Goal: Task Accomplishment & Management: Manage account settings

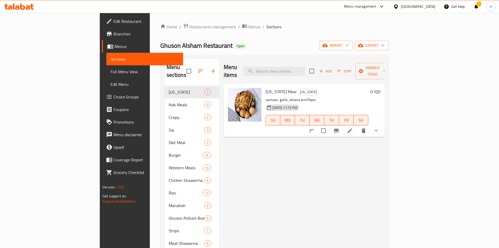
click at [160, 32] on div "Home / Restaurants management / Menus / Sections Ghuson Alsham Restaurant Open …" at bounding box center [274, 196] width 229 height 346
click at [190, 28] on span "Restaurants management" at bounding box center [213, 27] width 47 height 6
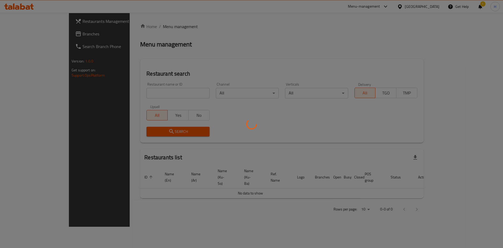
click at [140, 96] on div at bounding box center [251, 124] width 503 height 248
click at [152, 93] on div at bounding box center [251, 124] width 503 height 248
click at [152, 94] on div at bounding box center [251, 124] width 503 height 248
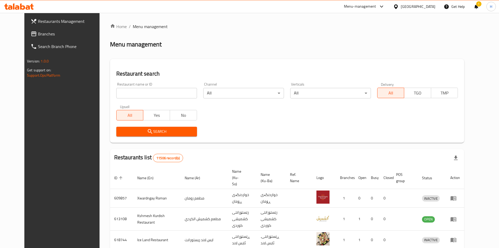
click at [117, 90] on input "search" at bounding box center [156, 93] width 81 height 10
paste input "661596"
type input "661596"
click button "Search" at bounding box center [156, 132] width 81 height 10
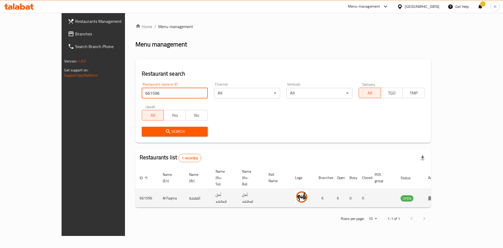
click at [434, 197] on icon "enhanced table" at bounding box center [433, 198] width 2 height 2
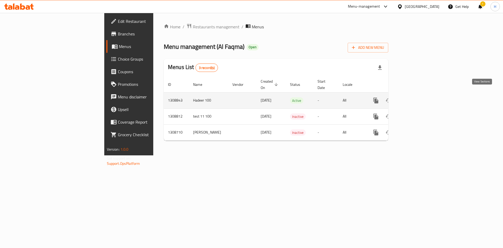
click at [417, 97] on icon "enhanced table" at bounding box center [414, 100] width 6 height 6
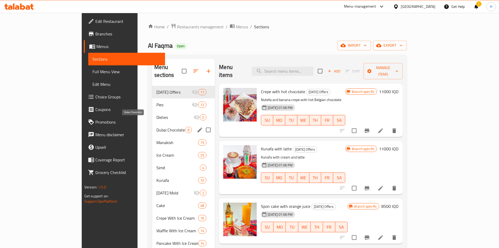
click at [157, 127] on span "Dubai Chocolate" at bounding box center [171, 130] width 29 height 6
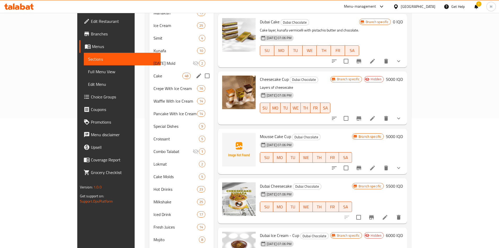
scroll to position [57, 0]
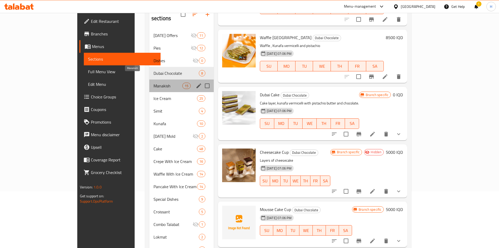
drag, startPoint x: 123, startPoint y: 78, endPoint x: 128, endPoint y: 77, distance: 5.6
click at [154, 83] on span "Manakish" at bounding box center [168, 86] width 29 height 6
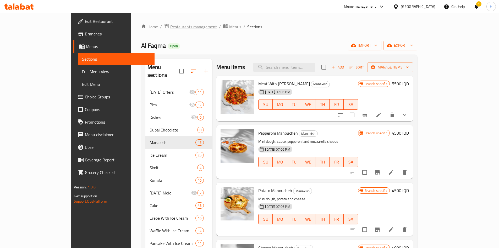
click at [170, 26] on span "Restaurants management" at bounding box center [193, 27] width 47 height 6
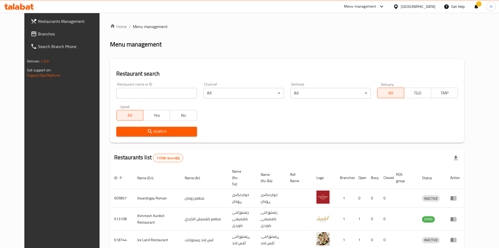
click at [134, 94] on input "search" at bounding box center [156, 93] width 81 height 10
paste input "655307"
type input "655307"
click button "Search" at bounding box center [156, 132] width 81 height 10
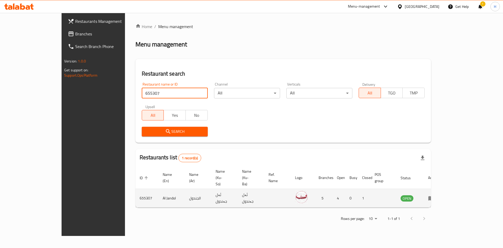
click at [434, 196] on icon "enhanced table" at bounding box center [432, 198] width 6 height 4
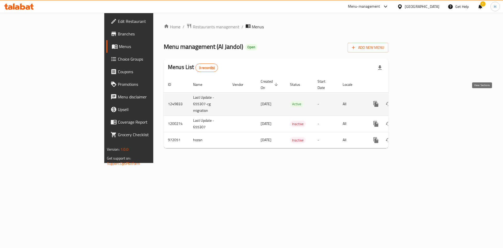
click at [420, 98] on link "enhanced table" at bounding box center [414, 104] width 13 height 13
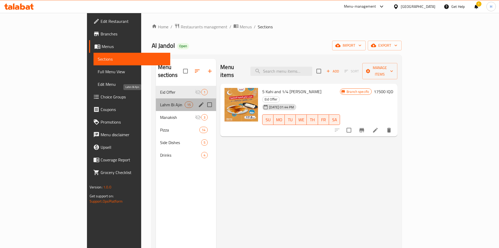
click at [160, 101] on span "Lahm Bi Ajin" at bounding box center [172, 104] width 25 height 6
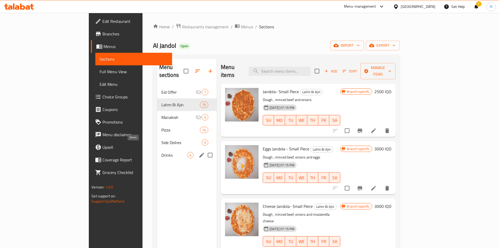
click at [161, 152] on span "Drinks" at bounding box center [174, 155] width 26 height 6
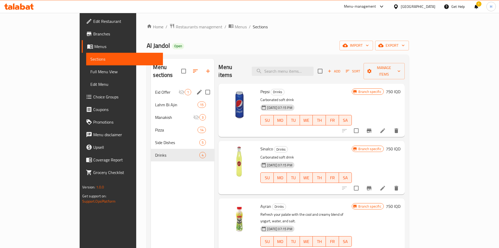
click at [151, 90] on div "Eid Offer 1 Lahm Bi Ajin 15 Manakish 3 Pizza 14 Side Dishes 5 Drinks 4" at bounding box center [182, 124] width 63 height 76
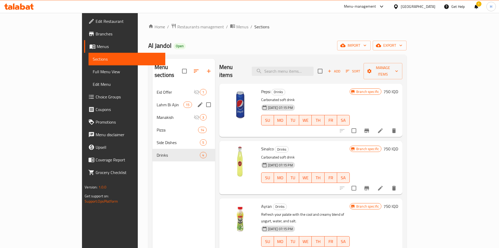
click at [157, 101] on span "Lahm Bi Ajin" at bounding box center [170, 104] width 27 height 6
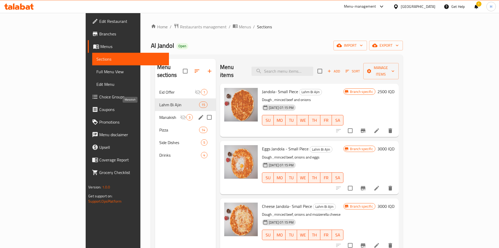
click at [159, 114] on span "Manakish" at bounding box center [169, 117] width 21 height 6
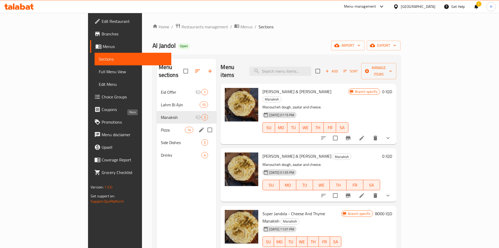
click at [161, 127] on span "Pizza" at bounding box center [173, 130] width 24 height 6
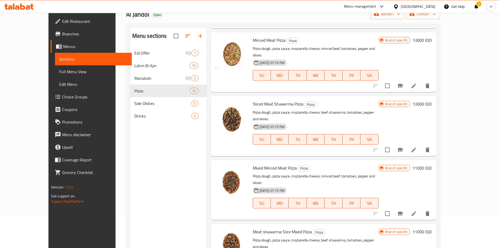
scroll to position [73, 0]
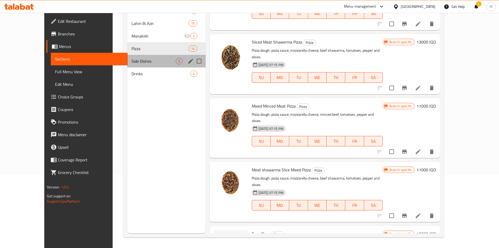
click at [132, 61] on span "Side Dishes" at bounding box center [154, 61] width 44 height 6
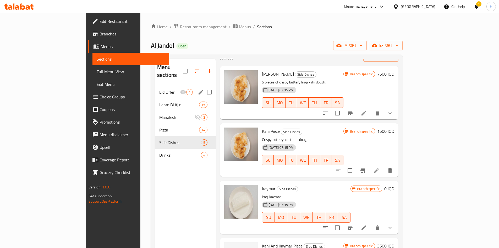
click at [159, 89] on span "Eid Offer" at bounding box center [169, 92] width 21 height 6
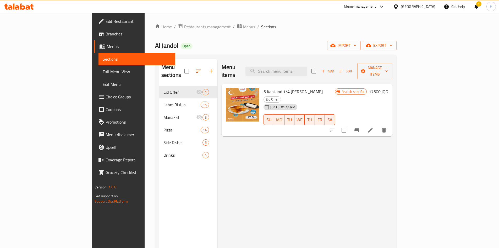
click at [106, 36] on span "Branches" at bounding box center [139, 34] width 66 height 6
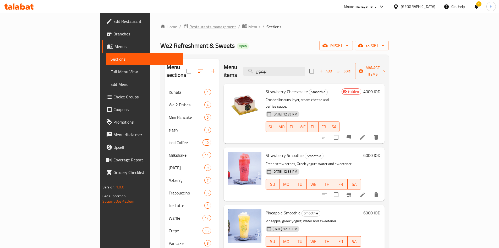
click at [190, 27] on span "Restaurants management" at bounding box center [213, 27] width 47 height 6
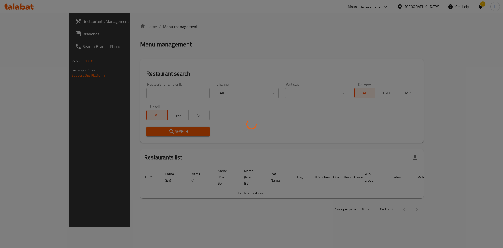
click at [141, 90] on div at bounding box center [251, 124] width 503 height 248
click at [141, 92] on div at bounding box center [251, 124] width 503 height 248
click at [141, 94] on div at bounding box center [251, 124] width 503 height 248
click at [141, 95] on div at bounding box center [251, 124] width 503 height 248
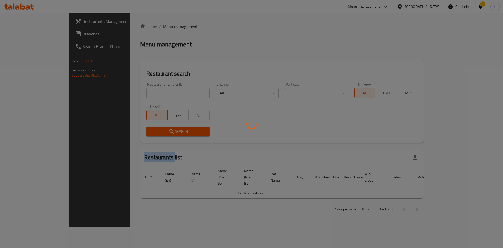
click at [141, 95] on div at bounding box center [251, 124] width 503 height 248
click at [141, 96] on div at bounding box center [251, 124] width 503 height 248
click at [145, 91] on div at bounding box center [251, 124] width 503 height 248
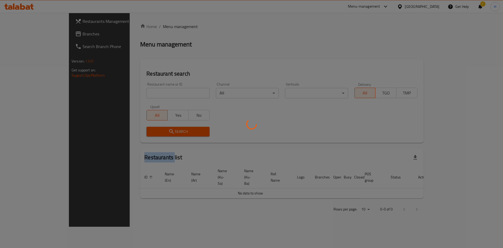
click at [145, 91] on div at bounding box center [251, 124] width 503 height 248
click at [145, 92] on div at bounding box center [251, 124] width 503 height 248
click at [145, 93] on div at bounding box center [251, 124] width 503 height 248
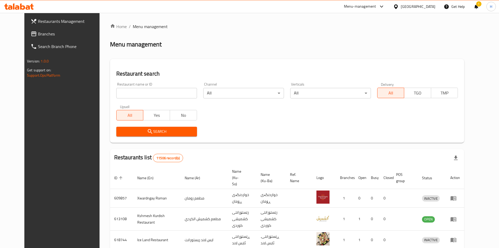
click at [110, 79] on div "Restaurant search Restaurant name or ID Restaurant name or ID Channel All ​ Ver…" at bounding box center [287, 101] width 354 height 84
click at [116, 91] on input "search" at bounding box center [156, 93] width 81 height 10
type input ";"
type input "كباب الغنام"
click button "Search" at bounding box center [156, 132] width 81 height 10
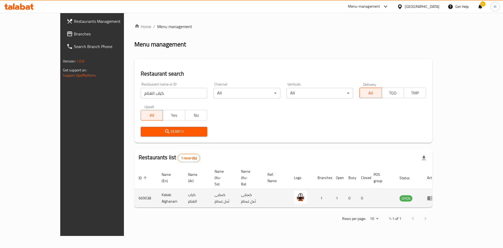
click at [441, 189] on td "enhanced table" at bounding box center [432, 198] width 18 height 19
click at [437, 195] on link "enhanced table" at bounding box center [432, 198] width 10 height 6
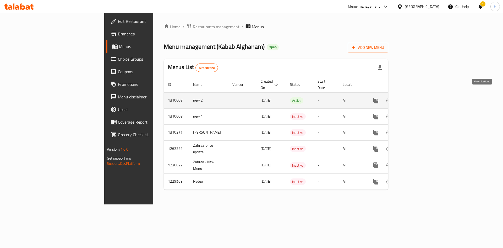
click at [417, 97] on icon "enhanced table" at bounding box center [414, 100] width 6 height 6
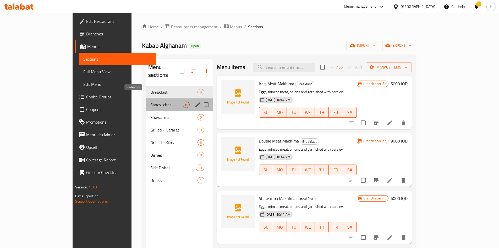
click at [150, 101] on span "Sandwiches" at bounding box center [166, 104] width 33 height 6
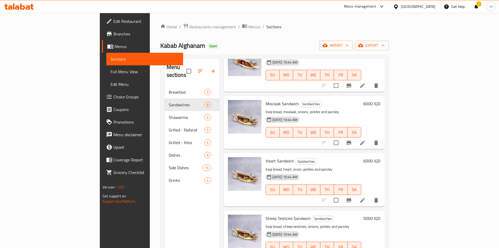
scroll to position [224, 0]
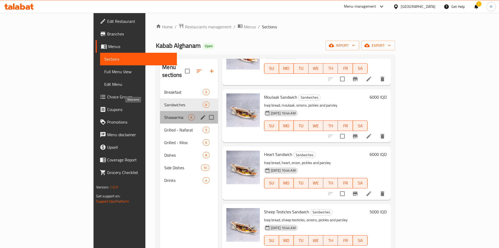
click at [164, 114] on span "Shawarma" at bounding box center [176, 117] width 24 height 6
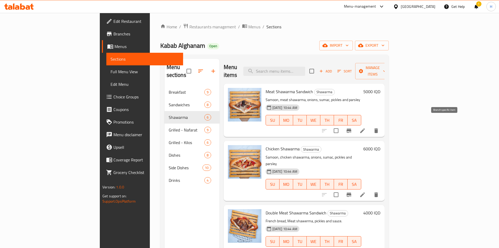
click at [356, 124] on button "Branch-specific-item" at bounding box center [349, 130] width 13 height 13
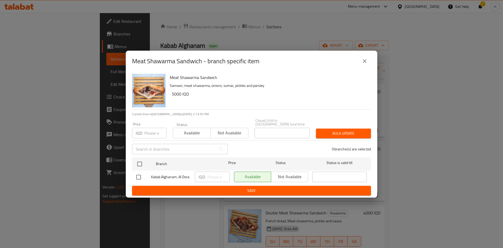
drag, startPoint x: 137, startPoint y: 161, endPoint x: 193, endPoint y: 173, distance: 57.1
click at [137, 161] on input "checkbox" at bounding box center [139, 163] width 11 height 11
checkbox input "true"
click at [222, 179] on input "number" at bounding box center [218, 176] width 23 height 10
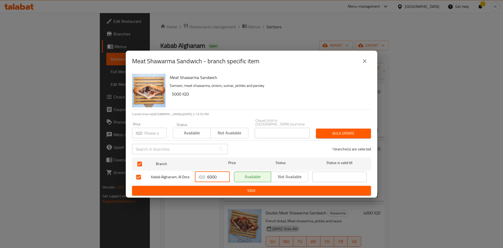
type input "6000"
click at [226, 189] on span "Save" at bounding box center [251, 190] width 231 height 7
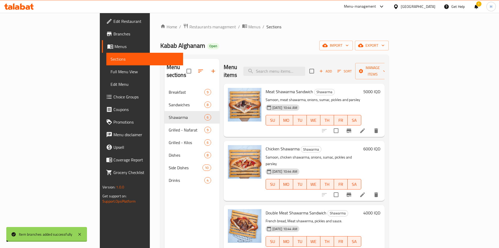
click at [381, 88] on h6 "5000 IQD" at bounding box center [372, 91] width 17 height 7
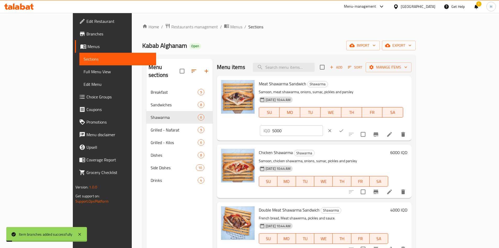
click at [323, 125] on input "5000" at bounding box center [297, 130] width 51 height 10
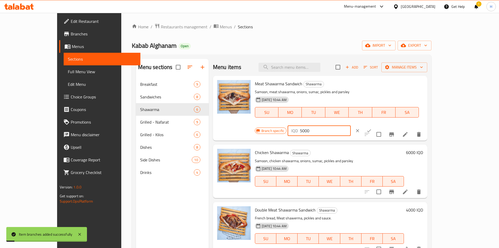
click at [351, 125] on input "5000" at bounding box center [325, 130] width 51 height 10
type input "6000"
click at [372, 128] on icon "ok" at bounding box center [369, 130] width 5 height 5
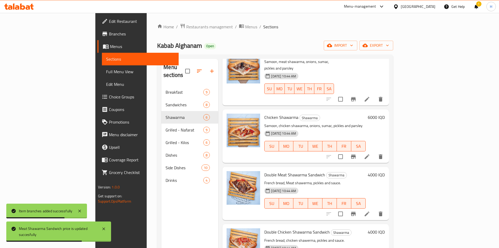
scroll to position [52, 0]
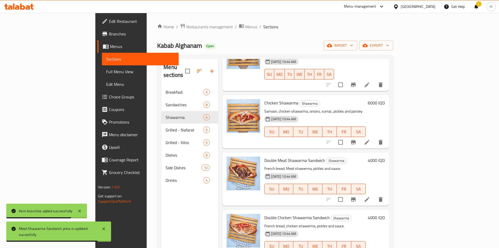
click at [383, 197] on icon "delete" at bounding box center [381, 199] width 4 height 5
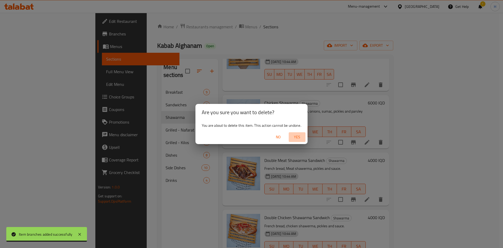
click at [298, 137] on span "Yes" at bounding box center [297, 137] width 13 height 7
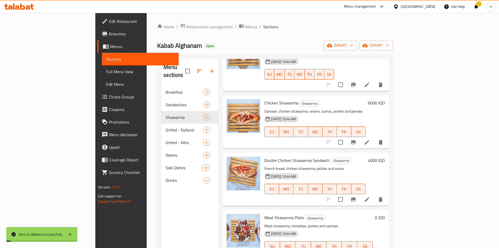
scroll to position [52, 0]
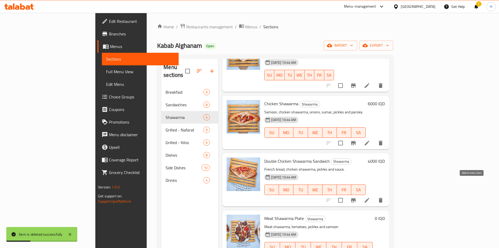
click at [387, 194] on button "delete" at bounding box center [381, 200] width 13 height 13
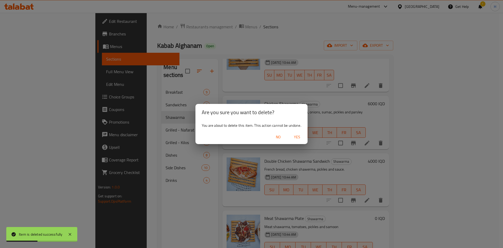
click at [297, 138] on span "Yes" at bounding box center [297, 137] width 13 height 7
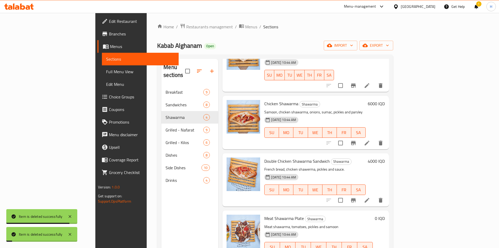
scroll to position [0, 0]
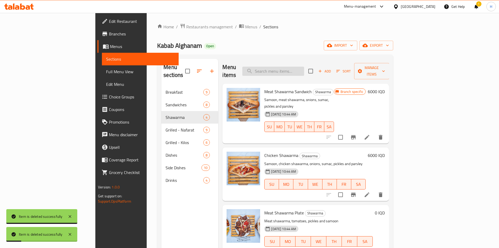
click at [304, 67] on input "search" at bounding box center [274, 71] width 62 height 9
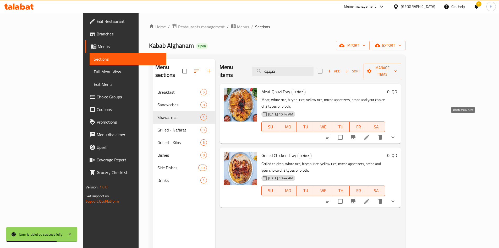
click at [383, 135] on icon "delete" at bounding box center [381, 137] width 4 height 5
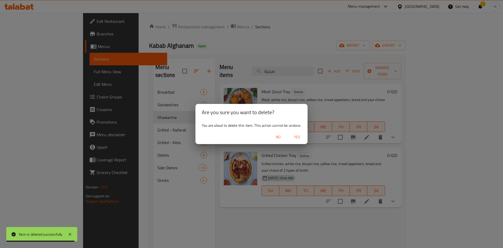
click at [298, 137] on span "Yes" at bounding box center [297, 137] width 13 height 7
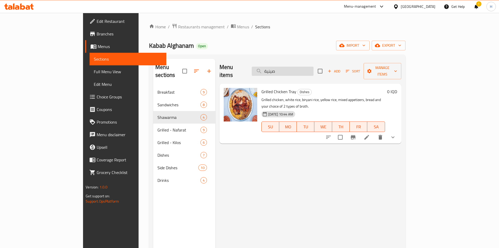
click at [300, 71] on input "صينية" at bounding box center [283, 71] width 62 height 9
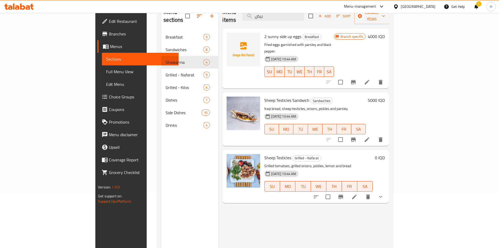
scroll to position [73, 0]
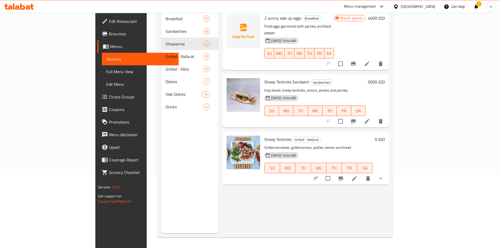
type input "بيض"
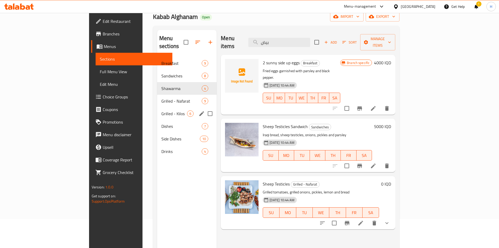
scroll to position [0, 0]
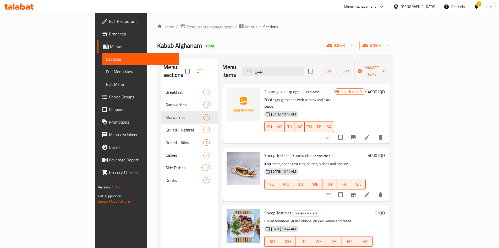
click at [186, 29] on span "Restaurants management" at bounding box center [209, 27] width 47 height 6
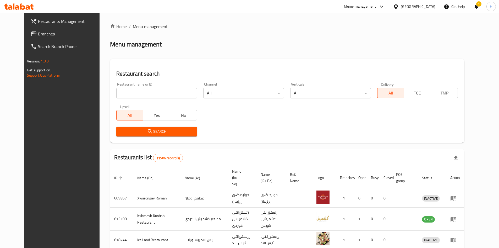
click at [134, 93] on div at bounding box center [249, 124] width 499 height 248
click at [134, 94] on input "search" at bounding box center [156, 93] width 81 height 10
paste input "655264"
type input "655264"
click button "Search" at bounding box center [156, 132] width 81 height 10
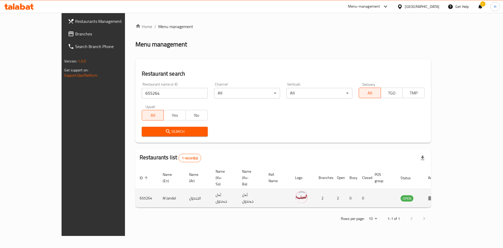
click at [442, 189] on td "enhanced table" at bounding box center [433, 198] width 18 height 19
click at [435, 195] on icon "enhanced table" at bounding box center [431, 198] width 6 height 6
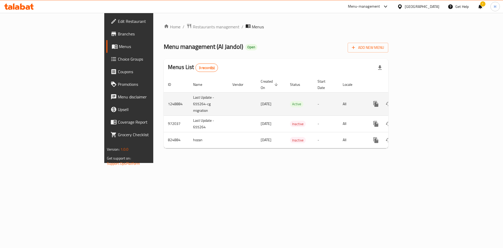
click at [420, 98] on div "enhanced table" at bounding box center [395, 104] width 50 height 13
click at [417, 101] on icon "enhanced table" at bounding box center [414, 104] width 6 height 6
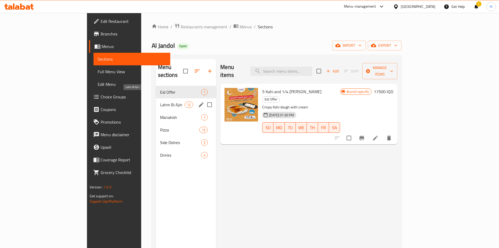
click at [160, 101] on span "Lahm Bi Ajin" at bounding box center [172, 104] width 25 height 6
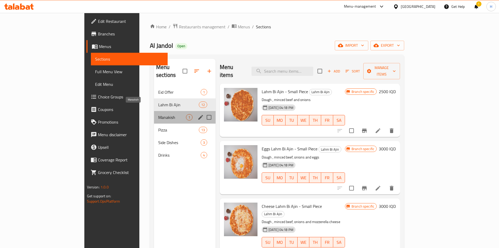
click at [158, 114] on span "Manakish" at bounding box center [172, 117] width 28 height 6
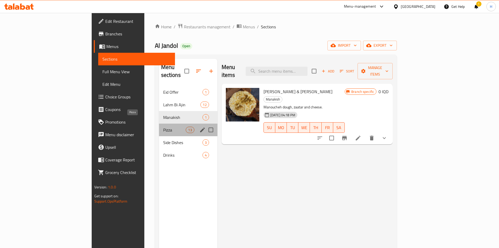
click at [163, 127] on span "Pizza" at bounding box center [174, 130] width 23 height 6
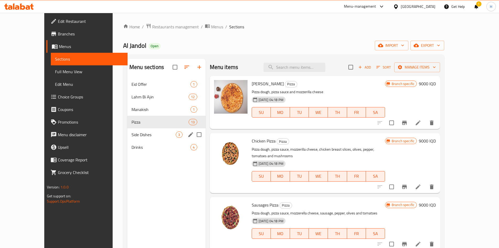
click at [127, 131] on div "Side Dishes 3" at bounding box center [166, 134] width 78 height 13
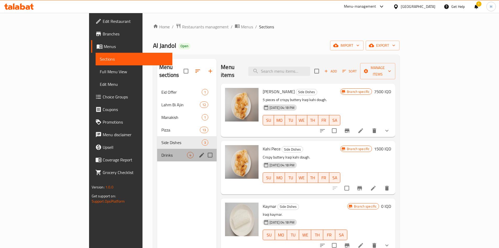
click at [157, 149] on div "Drinks 4" at bounding box center [187, 155] width 60 height 13
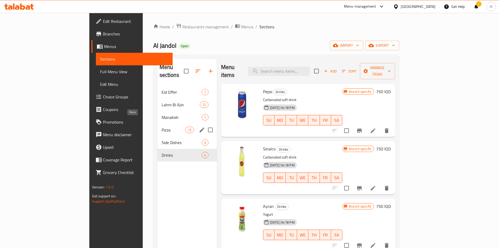
click at [162, 139] on span "Side Dishes" at bounding box center [182, 142] width 40 height 6
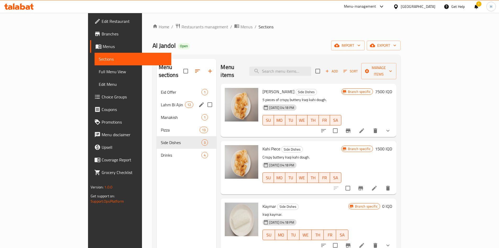
click at [161, 101] on span "Lahm Bi Ajin" at bounding box center [173, 104] width 24 height 6
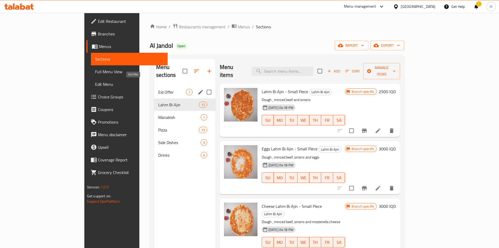
click at [158, 89] on span "Eid Offer" at bounding box center [172, 92] width 28 height 6
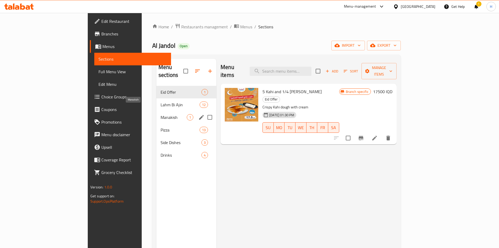
click at [161, 114] on span "Manakish" at bounding box center [174, 117] width 26 height 6
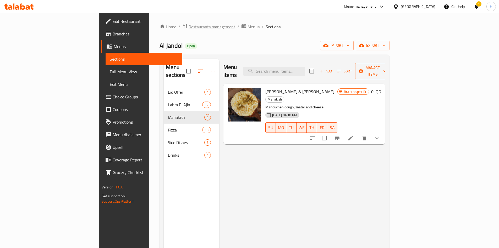
click at [189, 26] on span "Restaurants management" at bounding box center [212, 27] width 47 height 6
click at [272, 40] on div "Home / Restaurants management / Menus / Sections Al Jandol Open import export M…" at bounding box center [275, 166] width 230 height 287
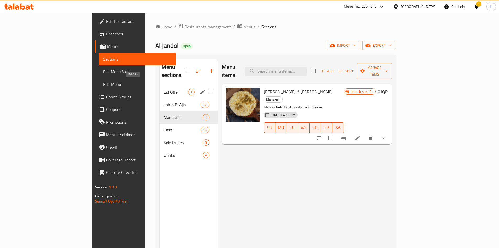
click at [164, 89] on span "Eid Offer" at bounding box center [176, 92] width 24 height 6
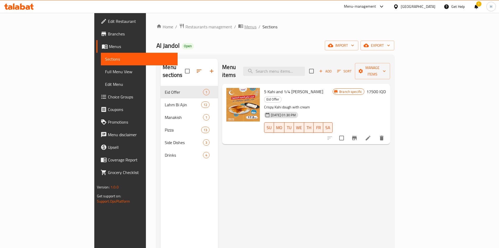
click at [245, 27] on span "Menus" at bounding box center [251, 27] width 12 height 6
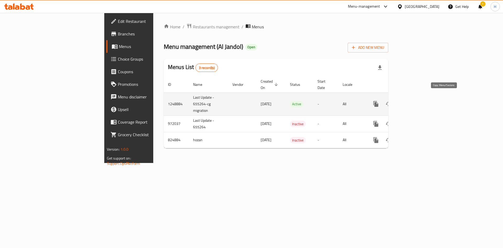
click at [379, 101] on icon "more" at bounding box center [376, 104] width 6 height 6
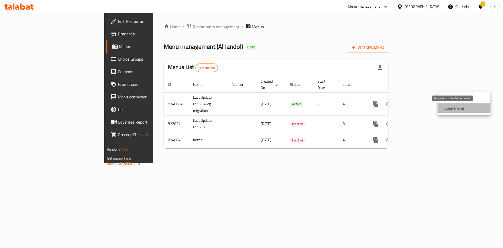
click at [447, 106] on strong "Copy menu" at bounding box center [455, 108] width 20 height 6
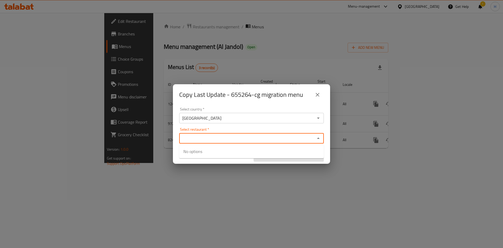
click at [192, 138] on input "Select restaurant   *" at bounding box center [247, 137] width 133 height 7
paste input "655307"
click at [221, 142] on input "655307" at bounding box center [247, 137] width 133 height 7
click at [205, 141] on input "655307" at bounding box center [247, 137] width 133 height 7
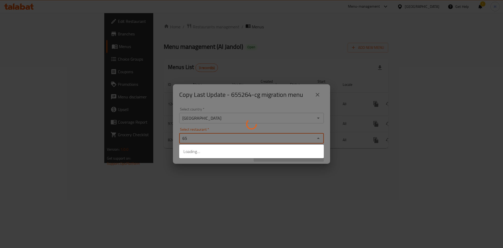
type input "6"
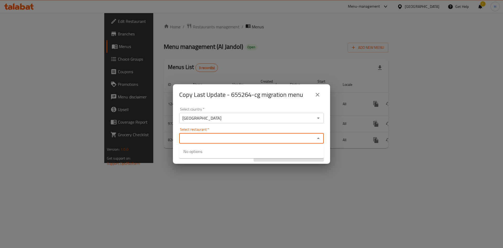
type input "["
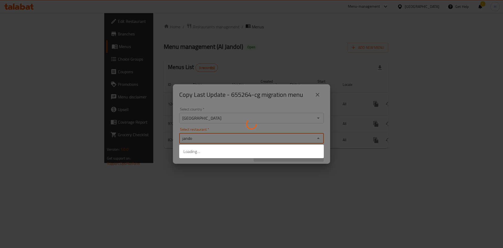
type input "jandol"
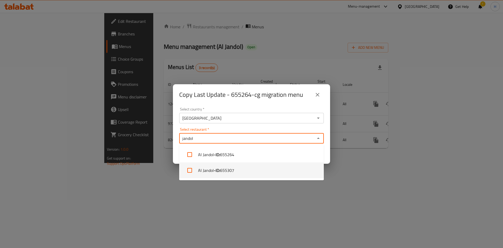
click at [220, 170] on b "- ID:" at bounding box center [217, 170] width 6 height 6
checkbox input "true"
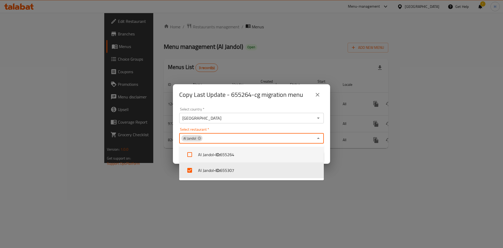
click at [245, 130] on div "Select restaurant   * Al Jandol Select restaurant *" at bounding box center [251, 135] width 145 height 16
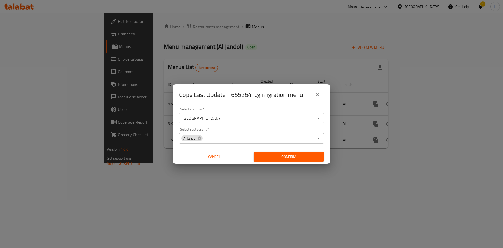
click at [149, 183] on div "Copy Last Update - 655264-cg migration menu Select country   * Iraq Select coun…" at bounding box center [251, 124] width 503 height 248
click at [306, 161] on button "Confirm" at bounding box center [289, 157] width 70 height 10
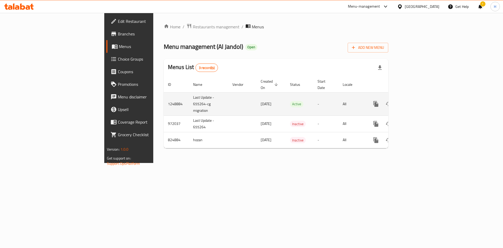
click at [417, 101] on icon "enhanced table" at bounding box center [414, 104] width 6 height 6
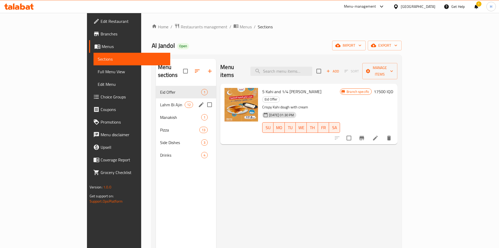
click at [156, 98] on div "Lahm Bi Ajin 12" at bounding box center [186, 104] width 61 height 13
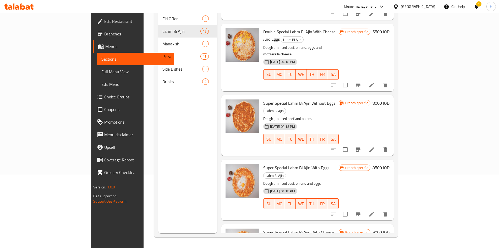
scroll to position [453, 0]
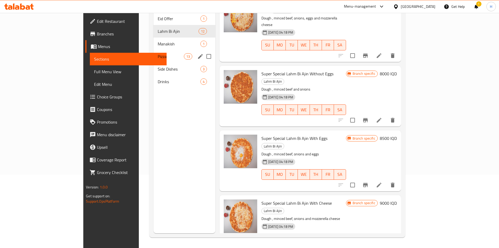
click at [158, 41] on span "Manakish" at bounding box center [179, 44] width 43 height 6
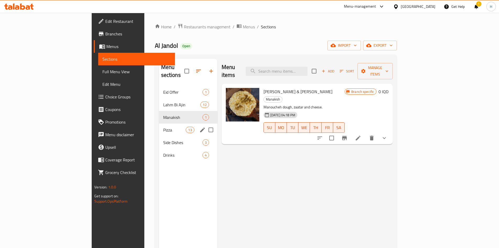
click at [163, 127] on span "Pizza" at bounding box center [174, 130] width 23 height 6
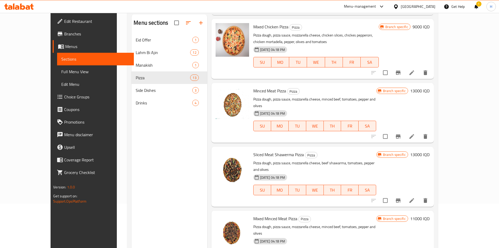
scroll to position [73, 0]
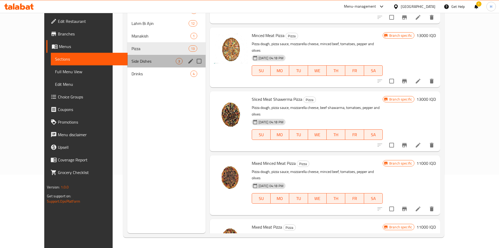
click at [127, 55] on div "Side Dishes 3" at bounding box center [166, 61] width 78 height 13
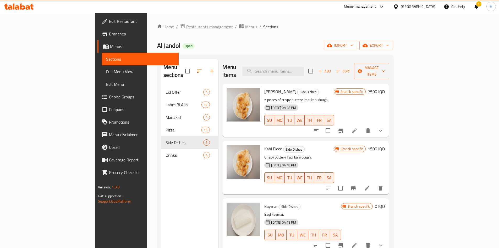
click at [186, 26] on span "Restaurants management" at bounding box center [209, 27] width 47 height 6
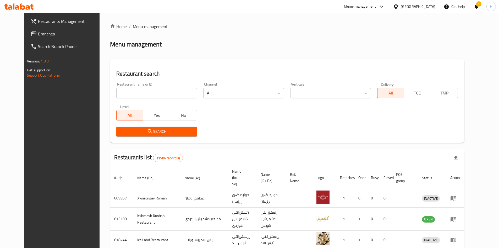
click at [137, 94] on input "search" at bounding box center [156, 93] width 81 height 10
paste input "669038"
type input "669038"
click button "Search" at bounding box center [156, 132] width 81 height 10
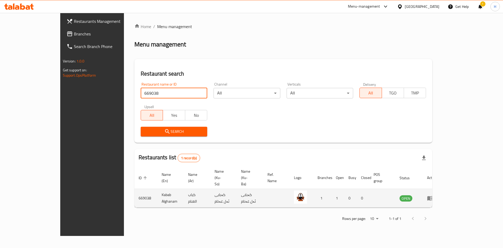
click at [433, 196] on icon "enhanced table" at bounding box center [431, 198] width 6 height 4
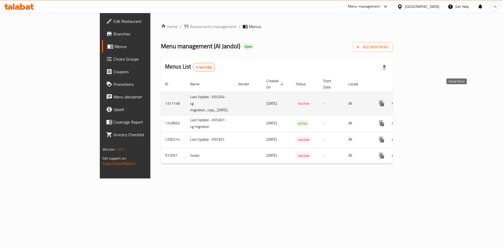
click at [398, 100] on icon "enhanced table" at bounding box center [394, 103] width 6 height 6
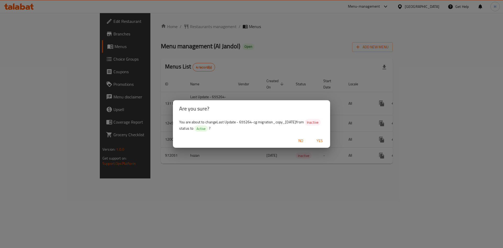
click at [320, 139] on span "Yes" at bounding box center [320, 140] width 13 height 7
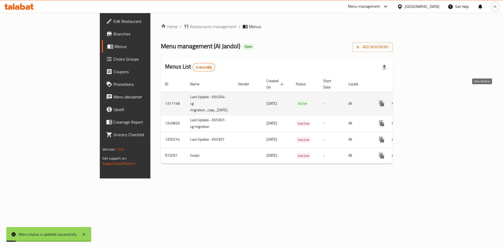
click at [423, 100] on icon "enhanced table" at bounding box center [420, 103] width 6 height 6
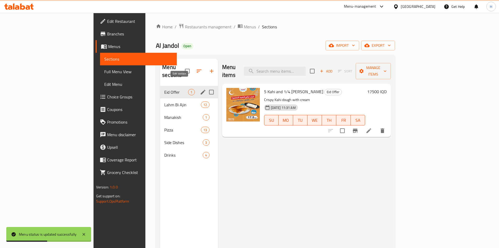
click at [200, 89] on icon "edit" at bounding box center [203, 92] width 6 height 6
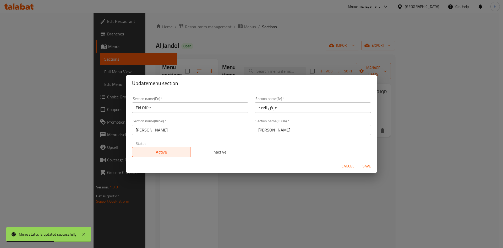
click at [230, 152] on span "Inactive" at bounding box center [220, 152] width 54 height 8
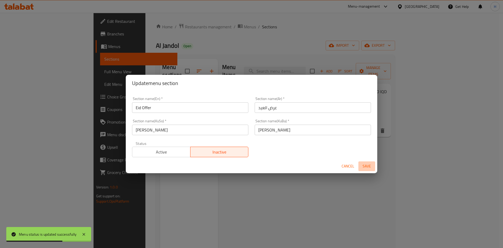
click at [371, 165] on span "Save" at bounding box center [367, 166] width 13 height 7
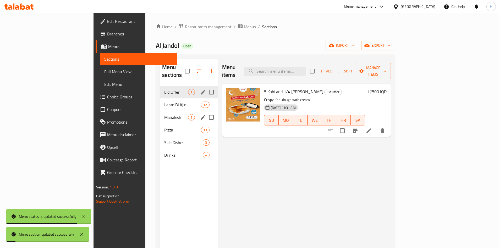
click at [160, 112] on div "Manakish 1" at bounding box center [189, 117] width 58 height 13
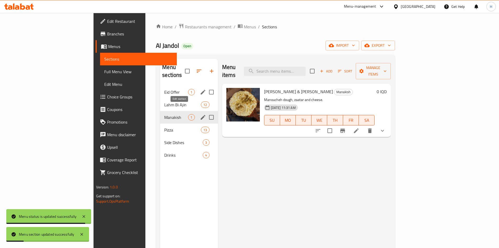
click at [199, 113] on button "edit" at bounding box center [203, 117] width 8 height 8
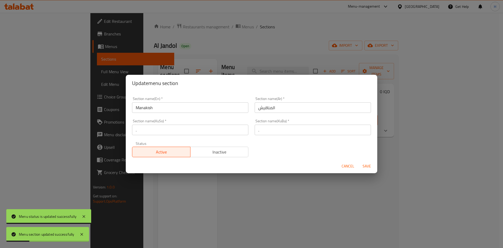
drag, startPoint x: 218, startPoint y: 150, endPoint x: 226, endPoint y: 151, distance: 8.5
click at [218, 150] on span "Inactive" at bounding box center [220, 152] width 54 height 8
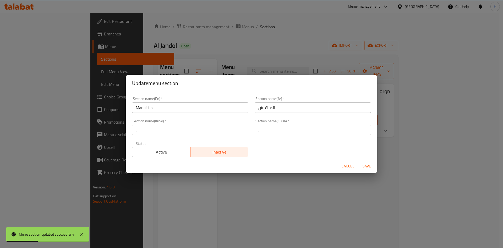
click at [368, 166] on span "Save" at bounding box center [367, 166] width 13 height 7
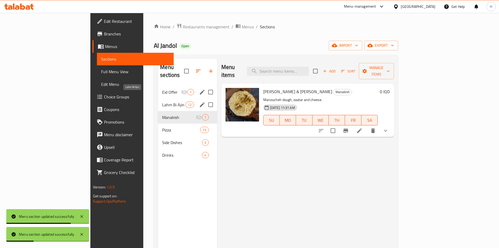
click at [162, 101] on span "Lahm Bi Ajin" at bounding box center [173, 104] width 23 height 6
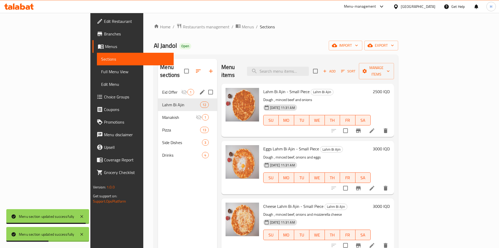
click at [273, 154] on p "Dough , minced beef, onions and eggs" at bounding box center [317, 157] width 108 height 7
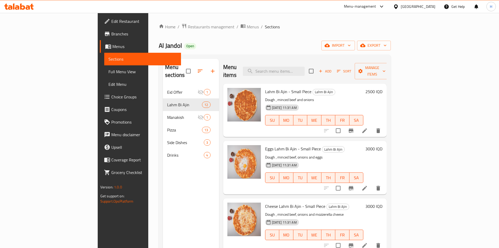
click at [184, 44] on span "Open" at bounding box center [190, 46] width 12 height 4
click at [184, 45] on span "Open" at bounding box center [190, 46] width 12 height 4
drag, startPoint x: 104, startPoint y: 44, endPoint x: 95, endPoint y: 44, distance: 9.2
click at [159, 44] on span "Al Jandol" at bounding box center [170, 46] width 23 height 12
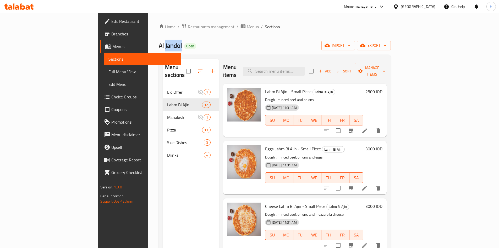
click at [159, 44] on span "Al Jandol" at bounding box center [170, 46] width 23 height 12
click at [247, 25] on span "Menus" at bounding box center [253, 27] width 12 height 6
